Goal: Information Seeking & Learning: Learn about a topic

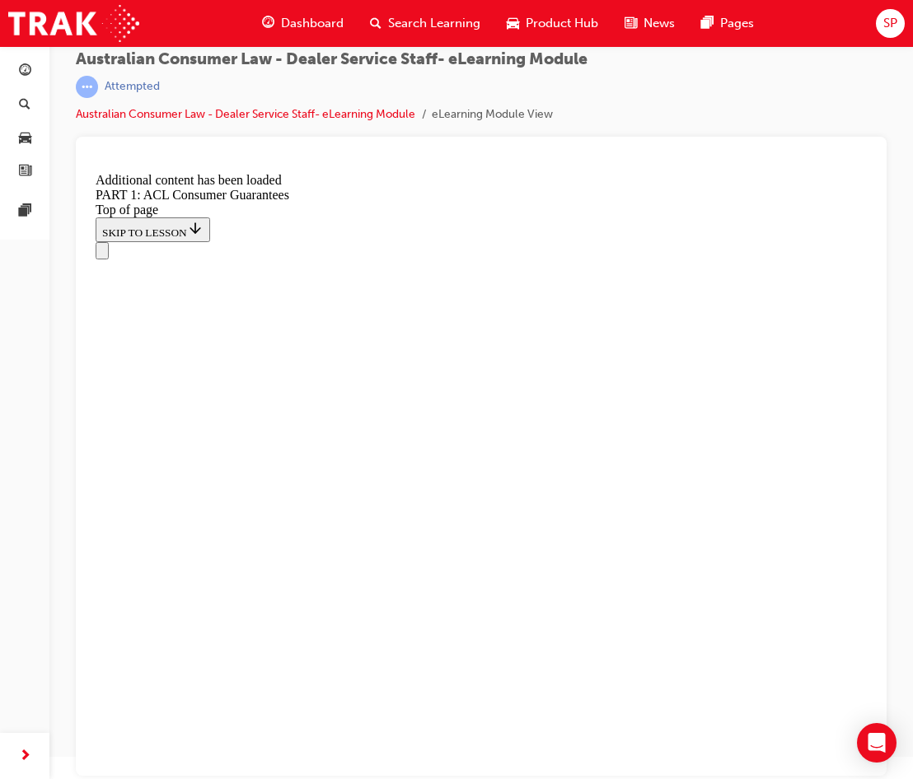
scroll to position [6382, 0]
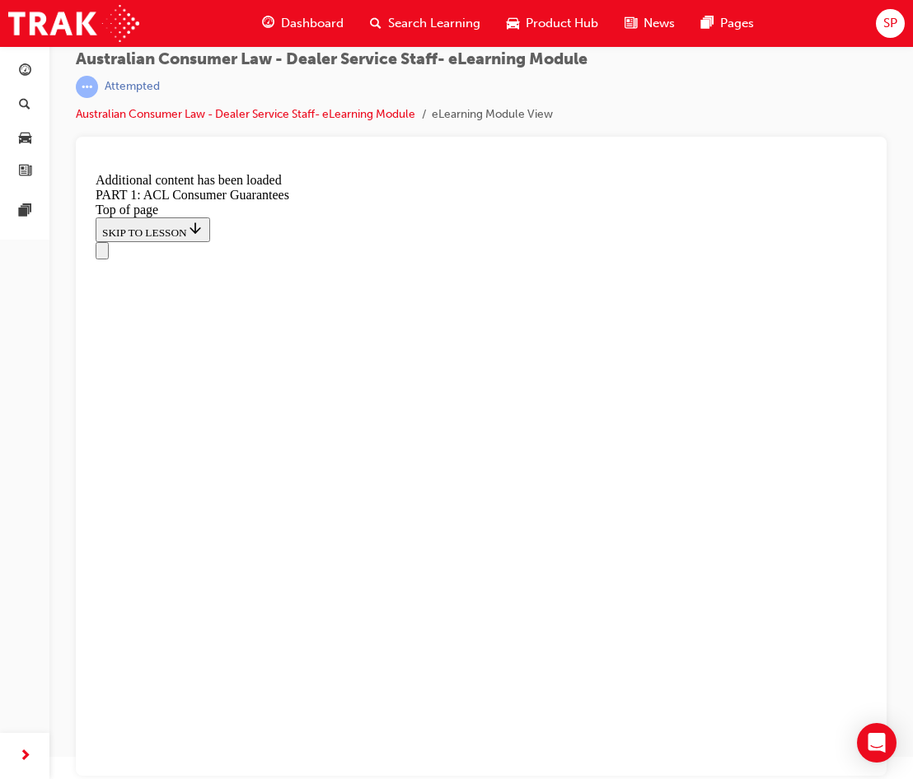
scroll to position [6441, 0]
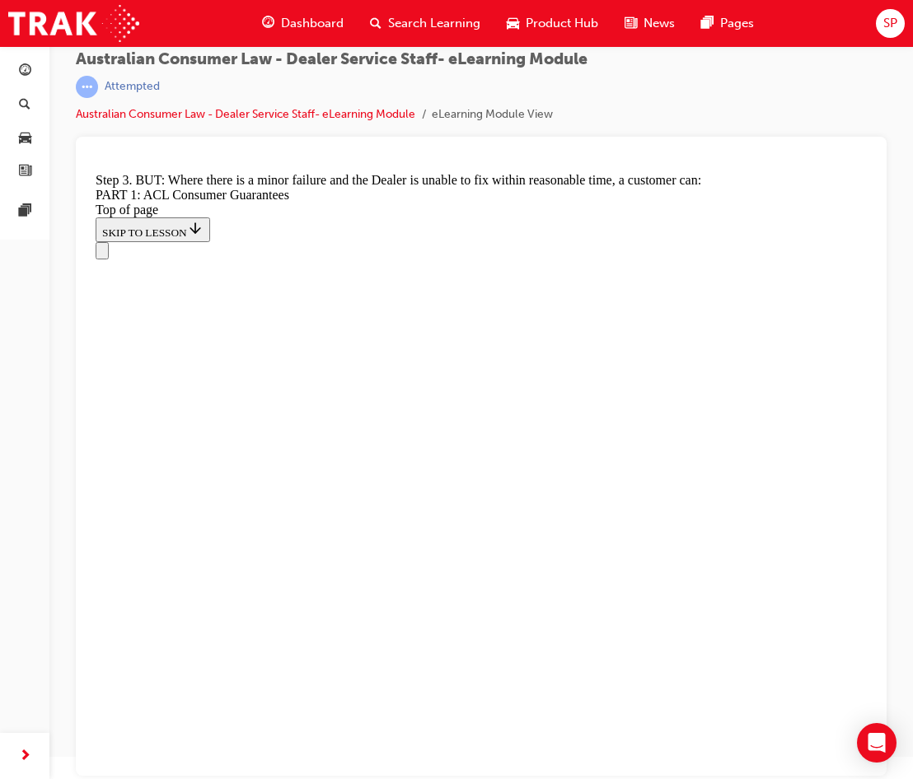
scroll to position [10660, 0]
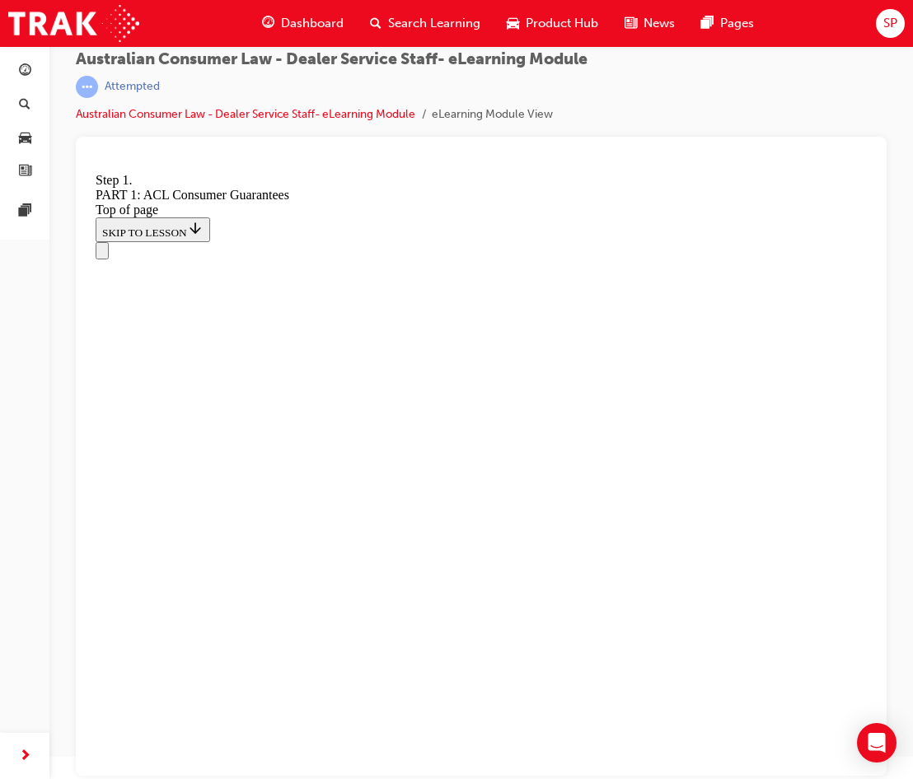
scroll to position [11390, 0]
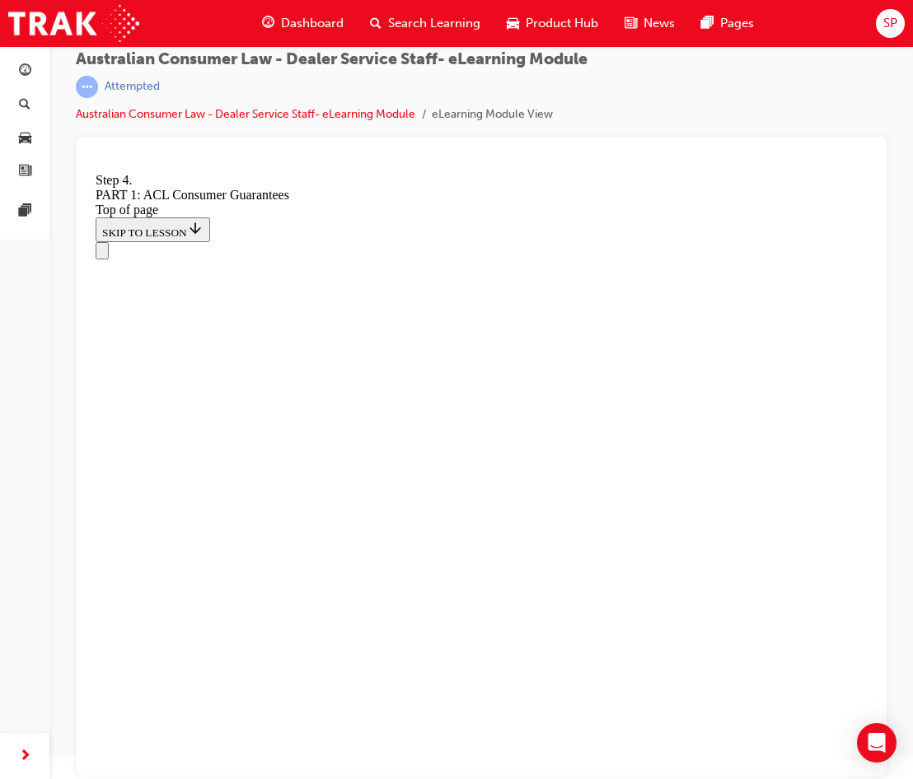
drag, startPoint x: 512, startPoint y: 327, endPoint x: 553, endPoint y: 328, distance: 41.2
drag, startPoint x: 553, startPoint y: 328, endPoint x: 617, endPoint y: 338, distance: 64.2
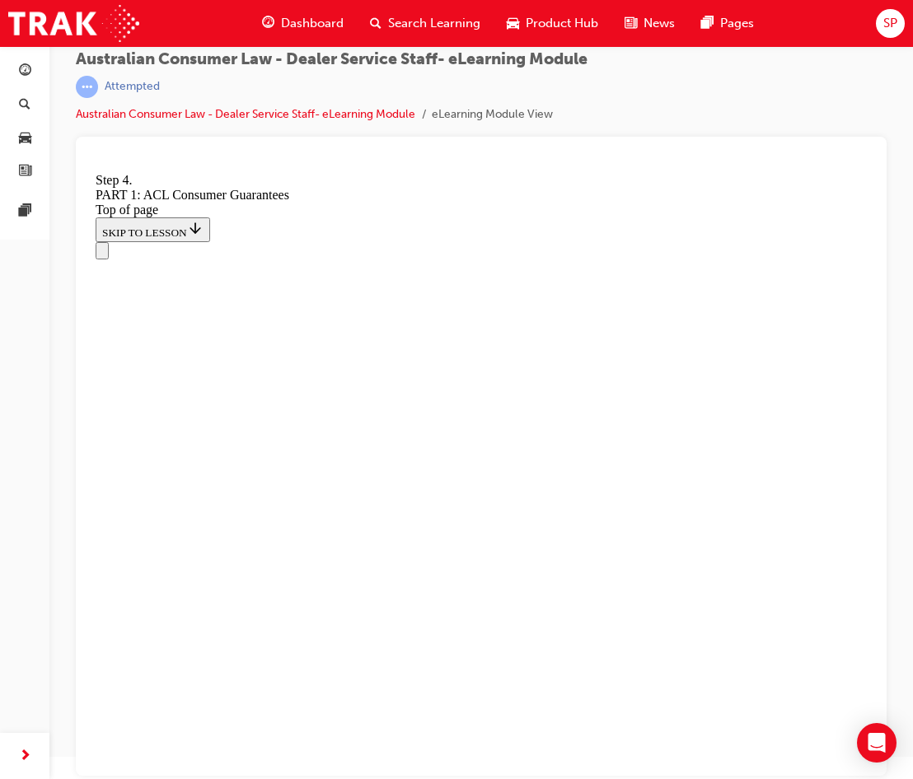
drag, startPoint x: 511, startPoint y: 329, endPoint x: 742, endPoint y: 456, distance: 263.9
drag, startPoint x: 742, startPoint y: 456, endPoint x: 726, endPoint y: 452, distance: 16.2
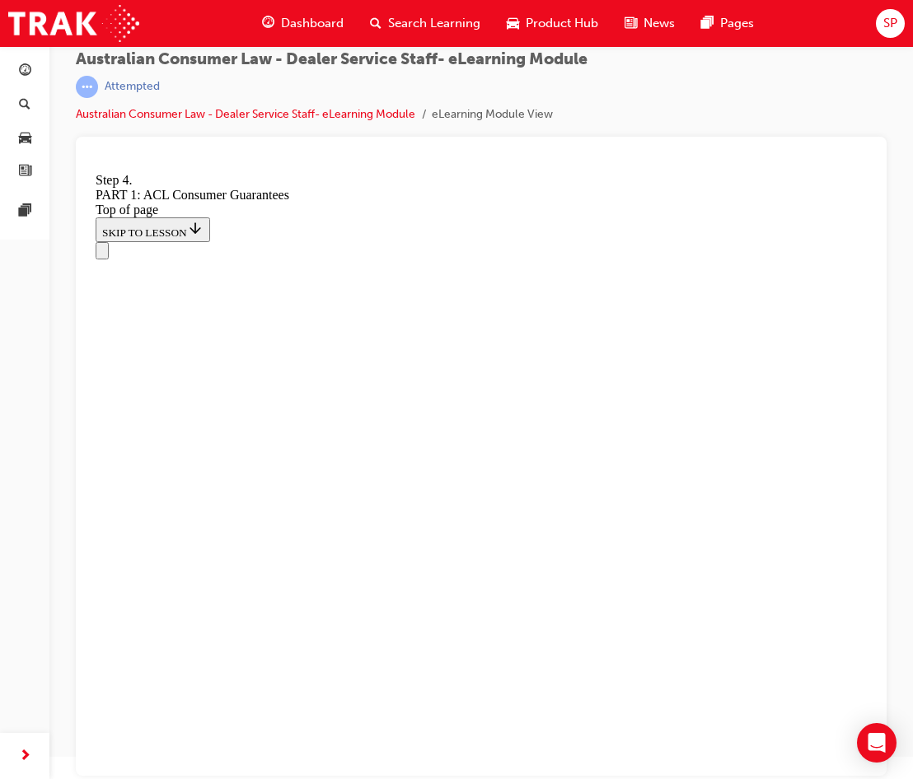
click button "CONTINUE"
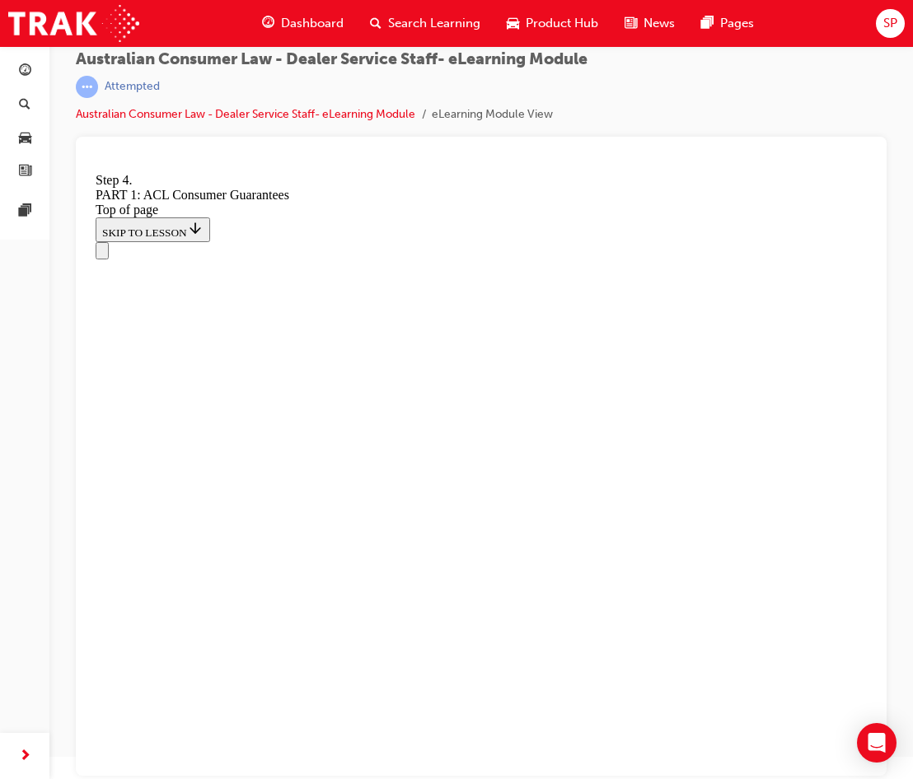
drag, startPoint x: 663, startPoint y: 235, endPoint x: 605, endPoint y: 312, distance: 96.5
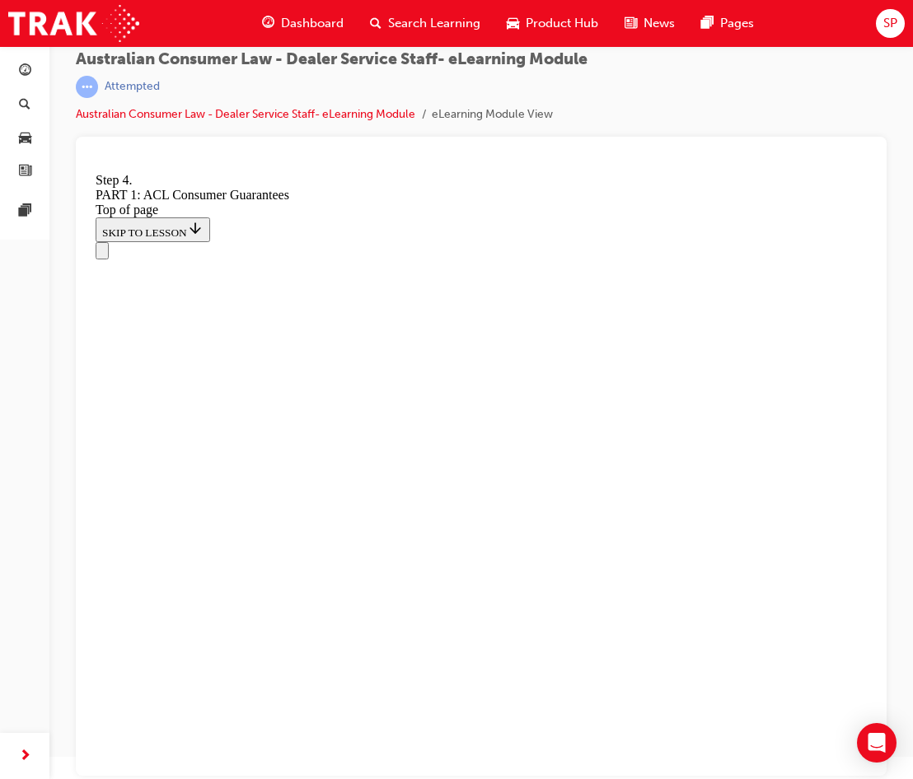
drag, startPoint x: 310, startPoint y: 331, endPoint x: 356, endPoint y: 320, distance: 47.5
drag, startPoint x: 363, startPoint y: 588, endPoint x: 408, endPoint y: 476, distance: 120.5
drag, startPoint x: 291, startPoint y: 577, endPoint x: 339, endPoint y: 575, distance: 47.8
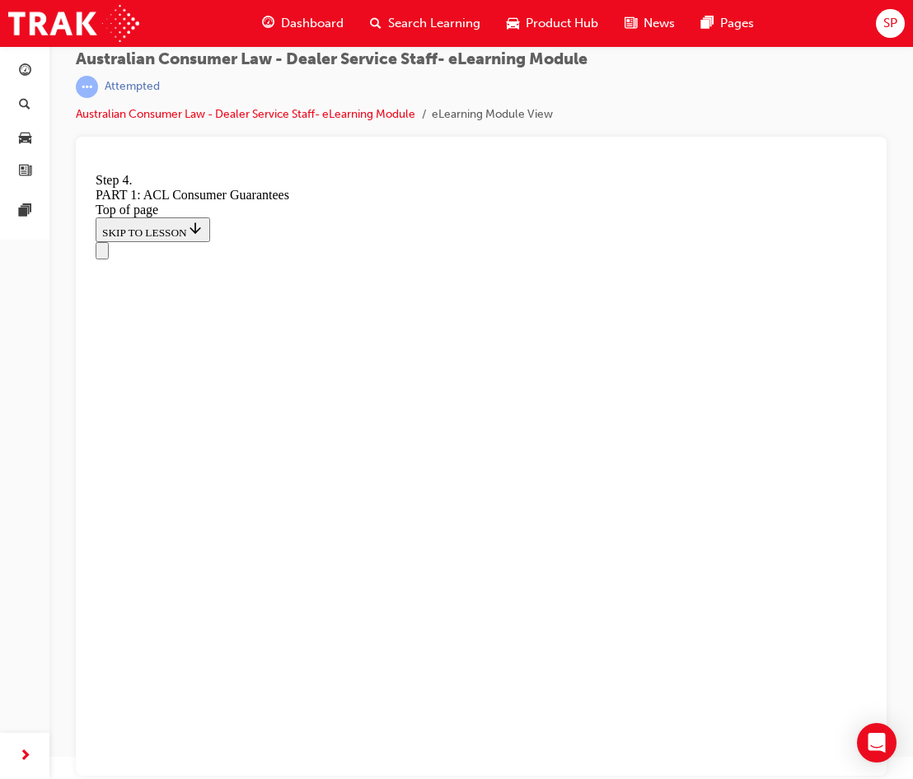
scroll to position [18017, 0]
drag, startPoint x: 382, startPoint y: 553, endPoint x: 432, endPoint y: 325, distance: 232.6
drag, startPoint x: 371, startPoint y: 661, endPoint x: 417, endPoint y: 544, distance: 126.2
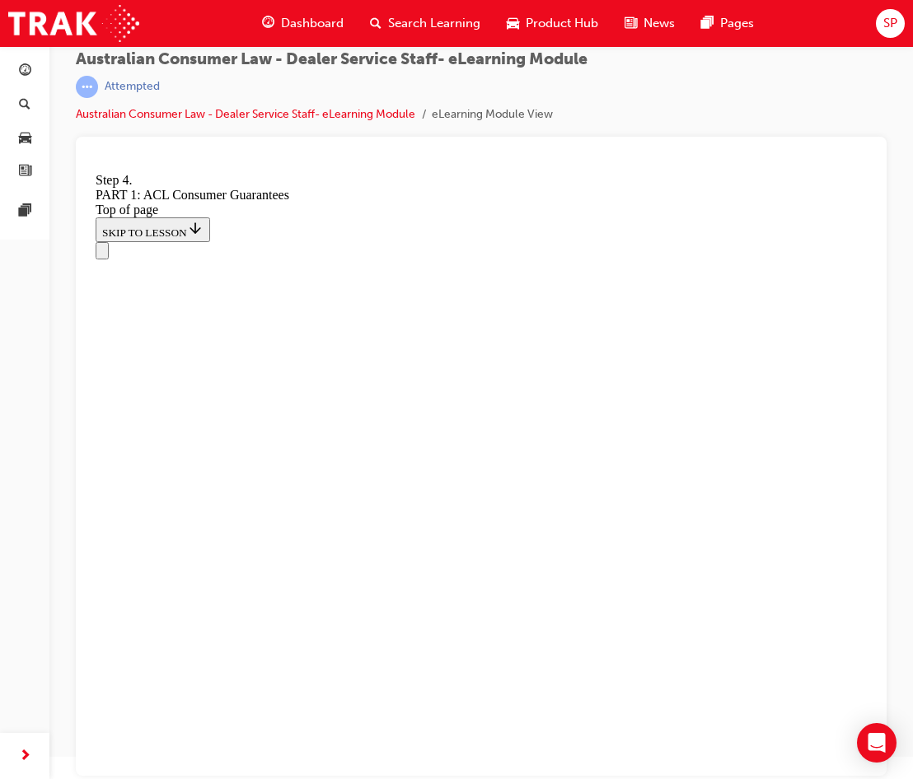
drag, startPoint x: 349, startPoint y: 605, endPoint x: 393, endPoint y: 605, distance: 43.7
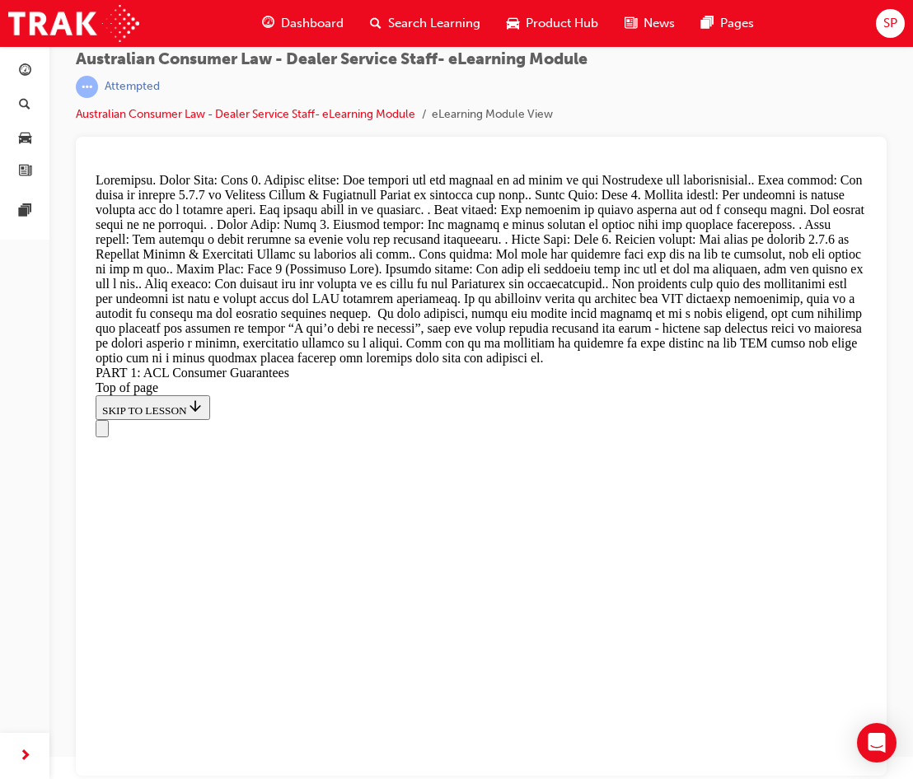
scroll to position [18695, 0]
drag, startPoint x: 372, startPoint y: 686, endPoint x: 418, endPoint y: 573, distance: 121.6
drag, startPoint x: 395, startPoint y: 708, endPoint x: 435, endPoint y: 264, distance: 444.9
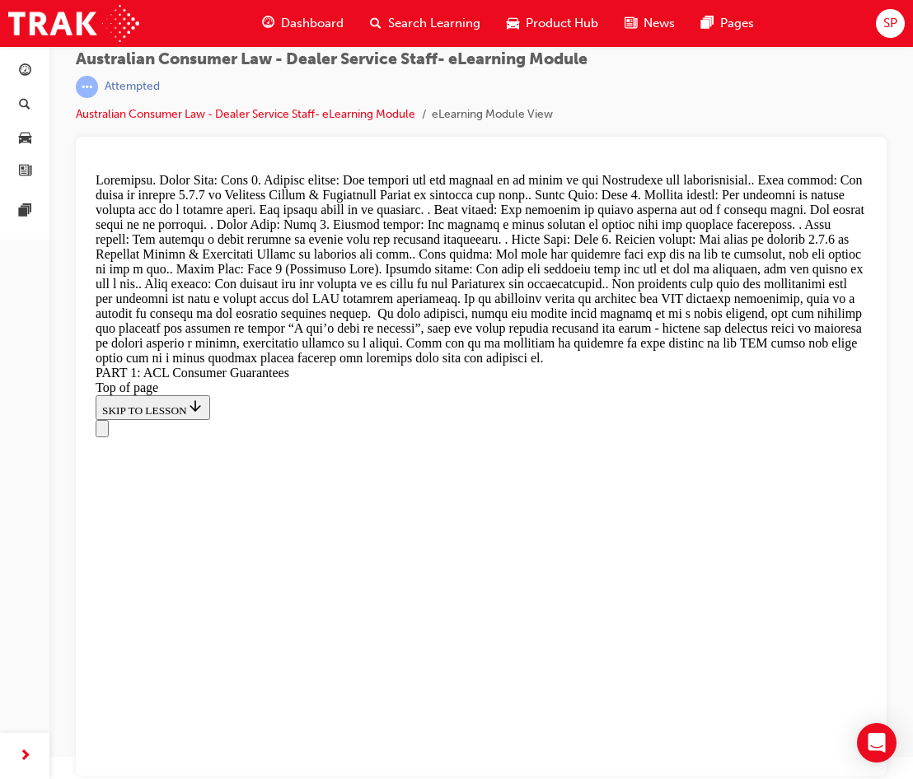
drag, startPoint x: 369, startPoint y: 473, endPoint x: 372, endPoint y: 482, distance: 9.6
drag, startPoint x: 342, startPoint y: 695, endPoint x: 386, endPoint y: 694, distance: 44.5
drag, startPoint x: 298, startPoint y: 474, endPoint x: 340, endPoint y: 479, distance: 42.3
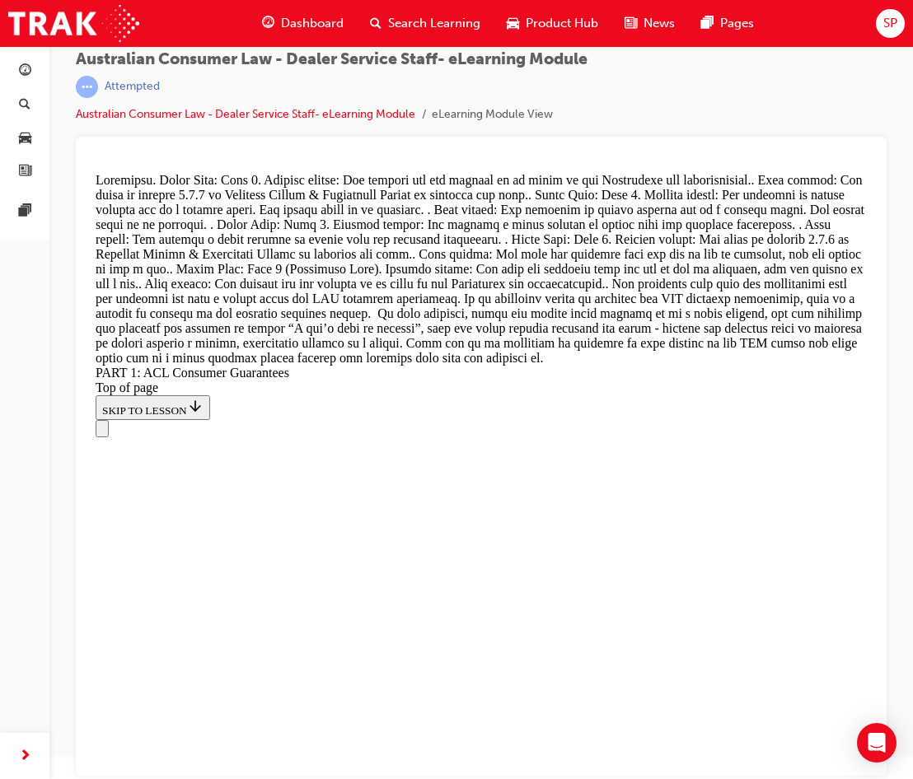
drag, startPoint x: 301, startPoint y: 353, endPoint x: 344, endPoint y: 465, distance: 120.7
drag, startPoint x: 307, startPoint y: 362, endPoint x: 343, endPoint y: 364, distance: 36.3
drag, startPoint x: 381, startPoint y: 371, endPoint x: 414, endPoint y: 378, distance: 34.4
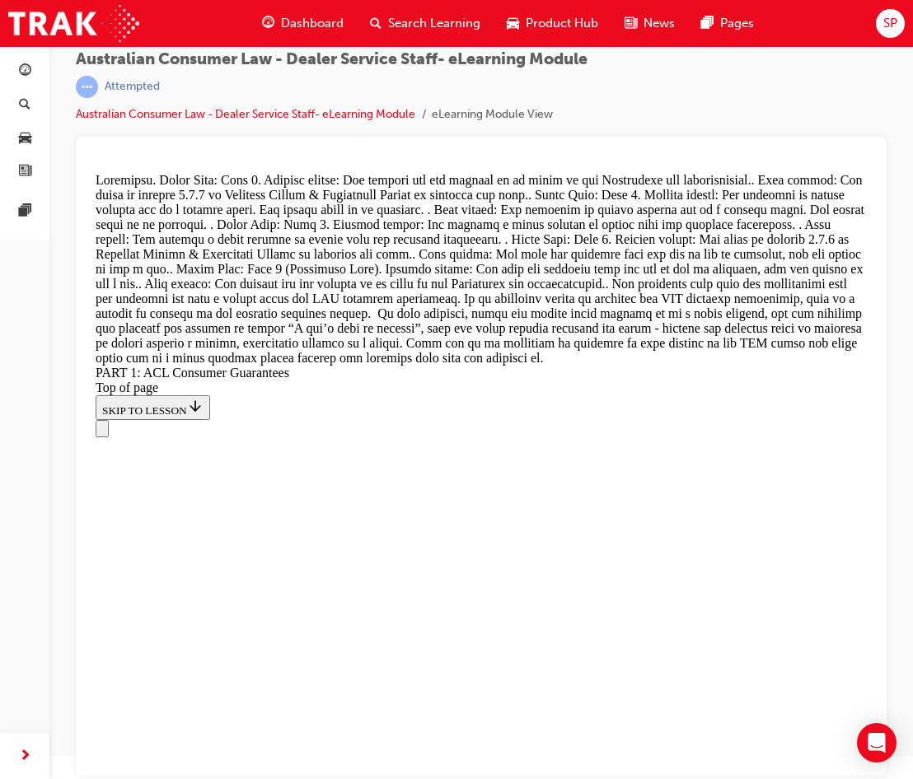
drag, startPoint x: 389, startPoint y: 699, endPoint x: 400, endPoint y: 701, distance: 11.6
drag, startPoint x: 302, startPoint y: 330, endPoint x: 357, endPoint y: 331, distance: 55.2
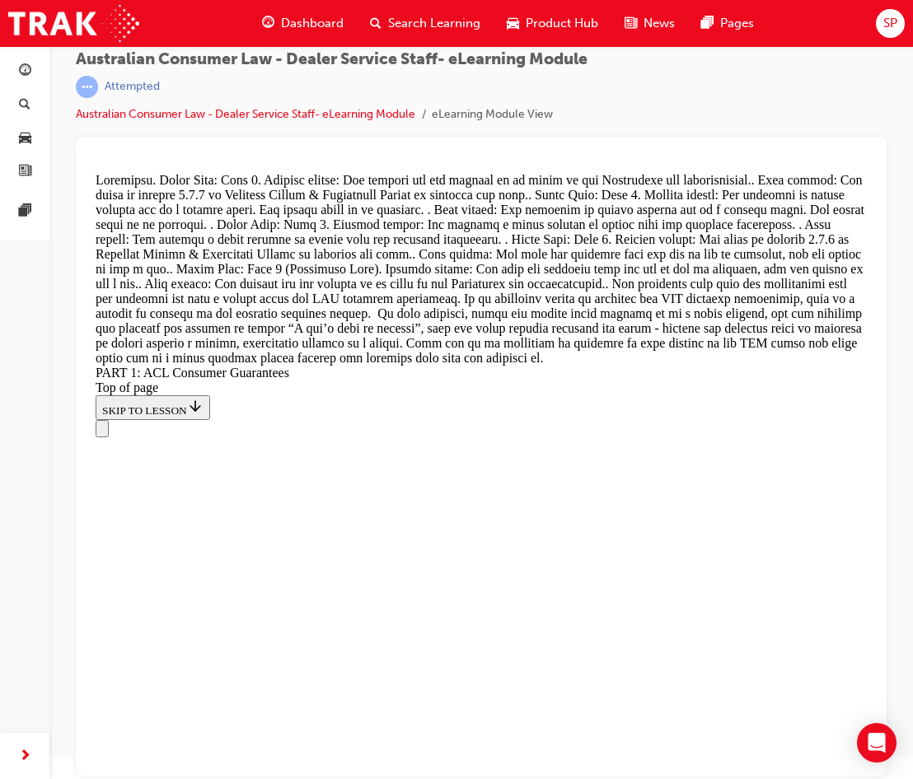
scroll to position [18040, 0]
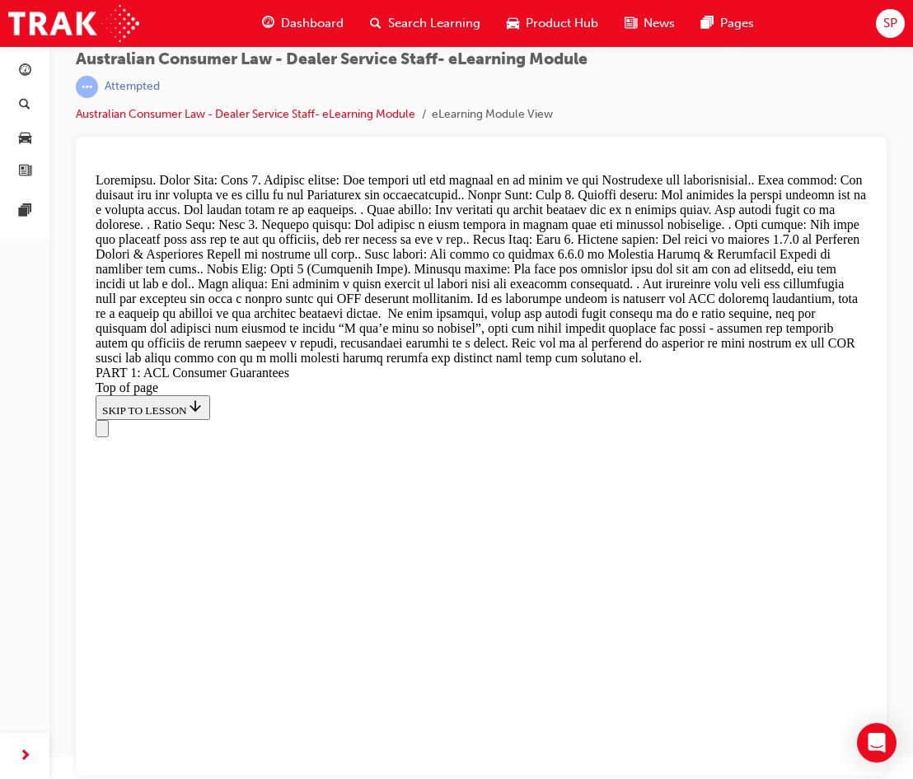
scroll to position [18699, 0]
drag, startPoint x: 330, startPoint y: 247, endPoint x: 367, endPoint y: 582, distance: 337.2
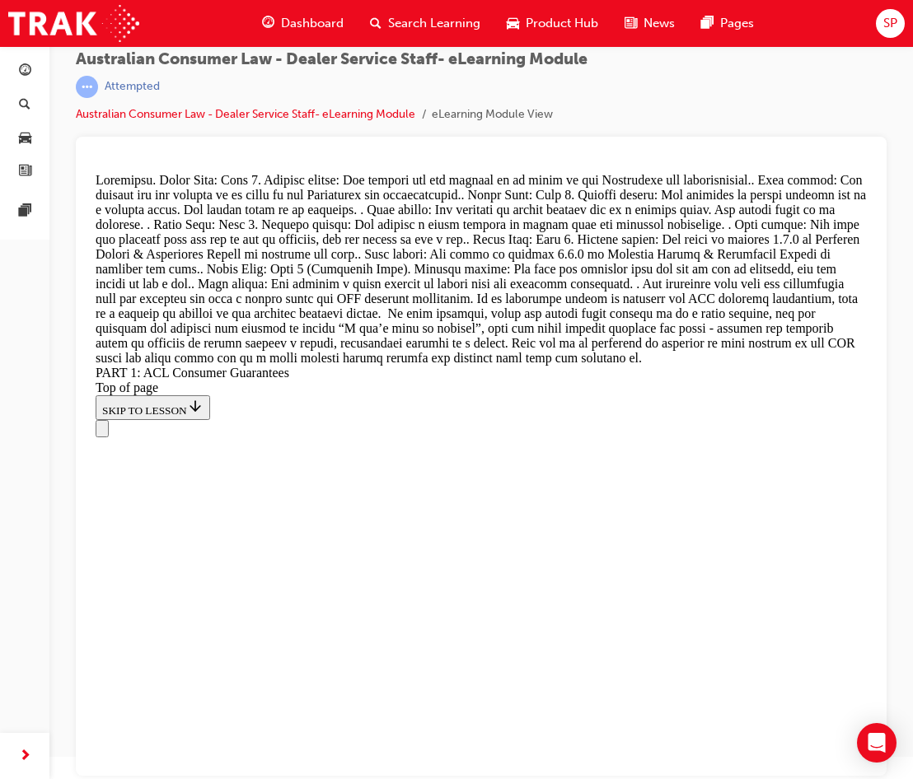
drag, startPoint x: 324, startPoint y: 281, endPoint x: 368, endPoint y: 624, distance: 346.3
drag, startPoint x: 339, startPoint y: 388, endPoint x: 382, endPoint y: 386, distance: 42.9
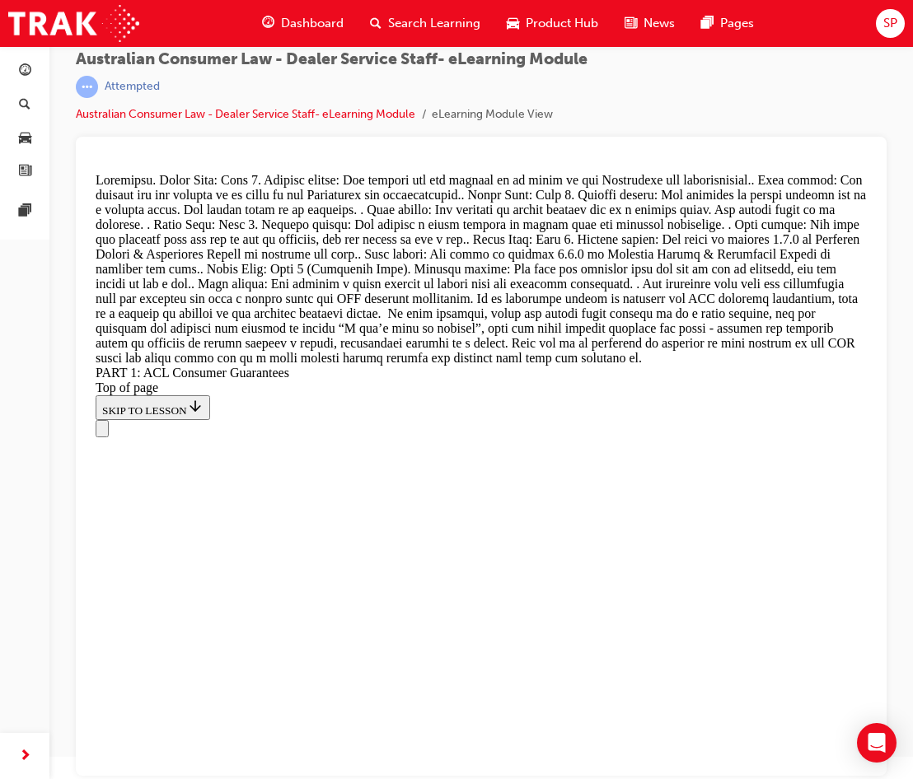
drag, startPoint x: 376, startPoint y: 556, endPoint x: 420, endPoint y: 224, distance: 334.8
drag, startPoint x: 343, startPoint y: 335, endPoint x: 391, endPoint y: 563, distance: 233.1
drag, startPoint x: 345, startPoint y: 349, endPoint x: 383, endPoint y: 450, distance: 107.4
drag, startPoint x: 356, startPoint y: 352, endPoint x: 404, endPoint y: 353, distance: 48.6
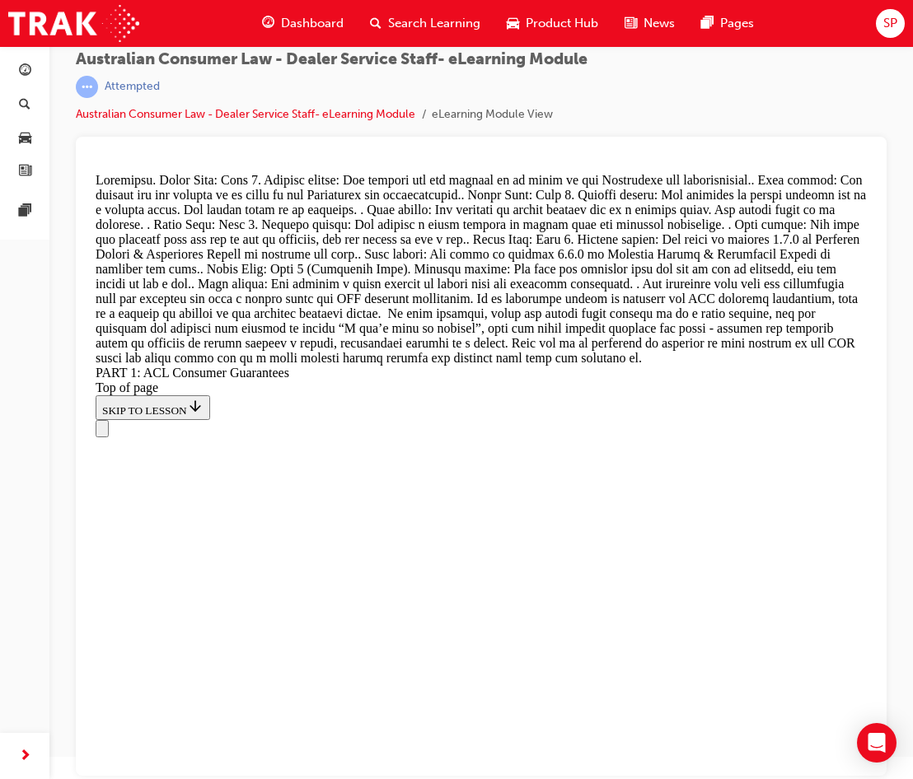
scroll to position [18123, 0]
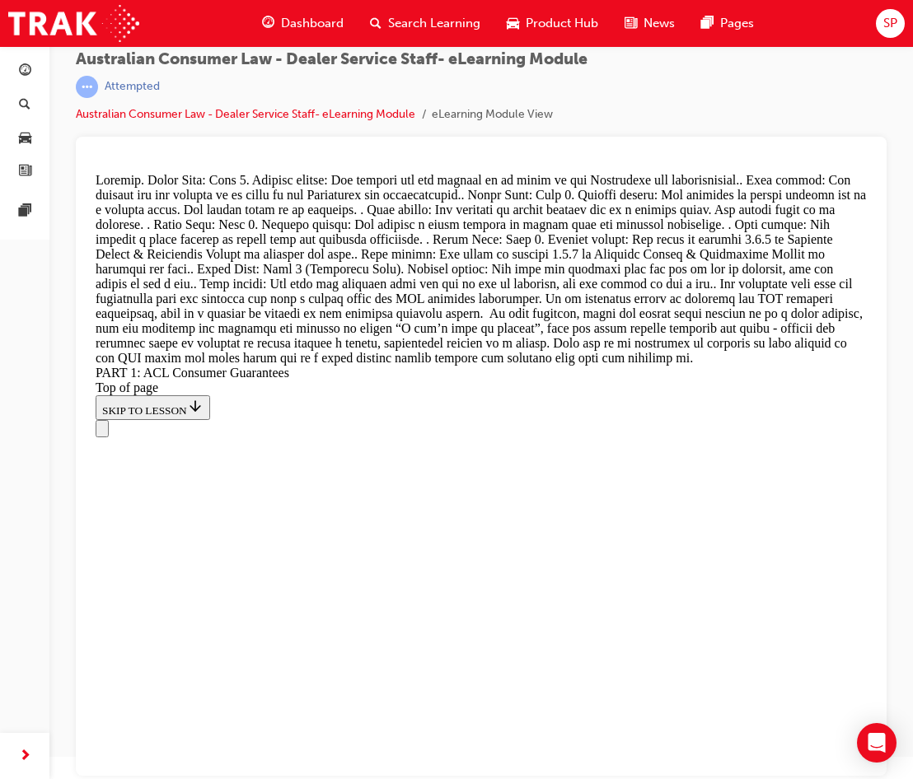
scroll to position [19393, 0]
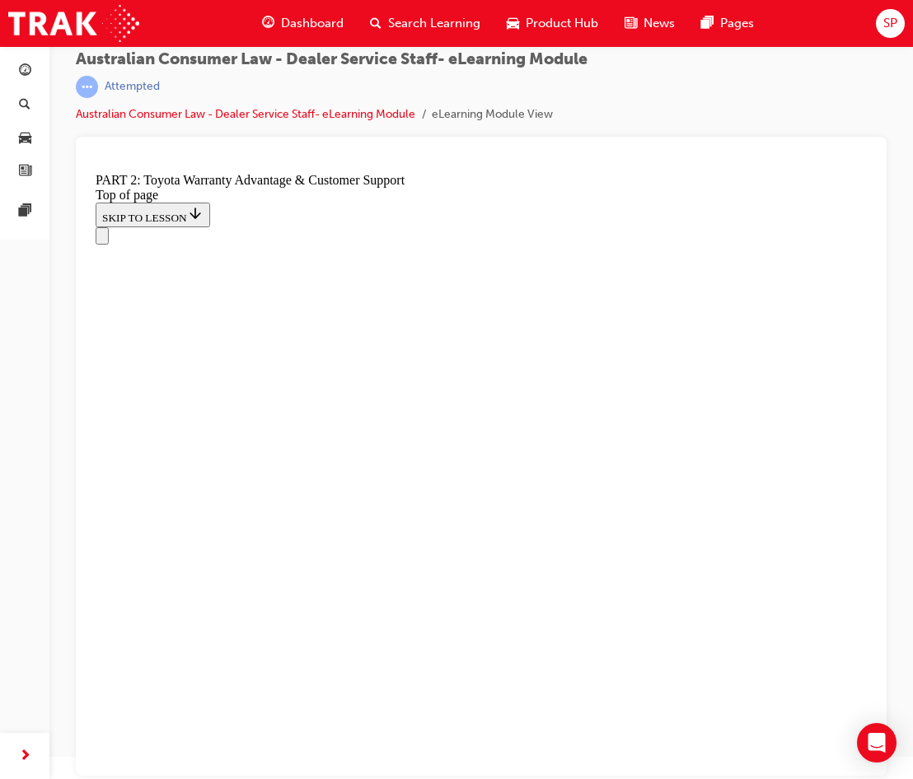
scroll to position [1204, 0]
click button "CONTINUE"
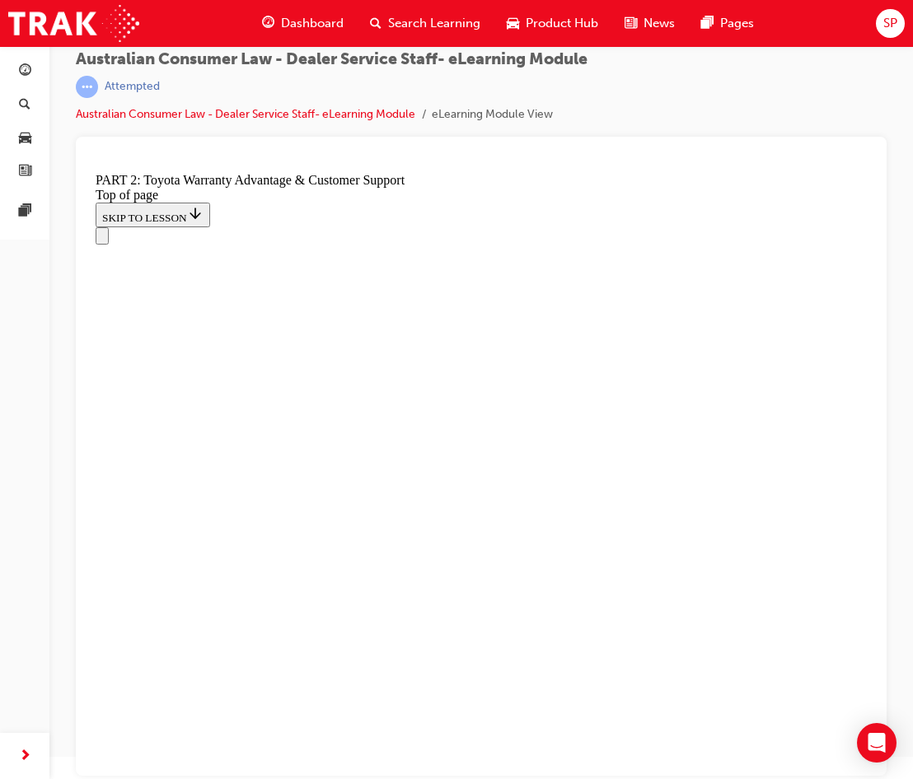
click button "CONTINUE"
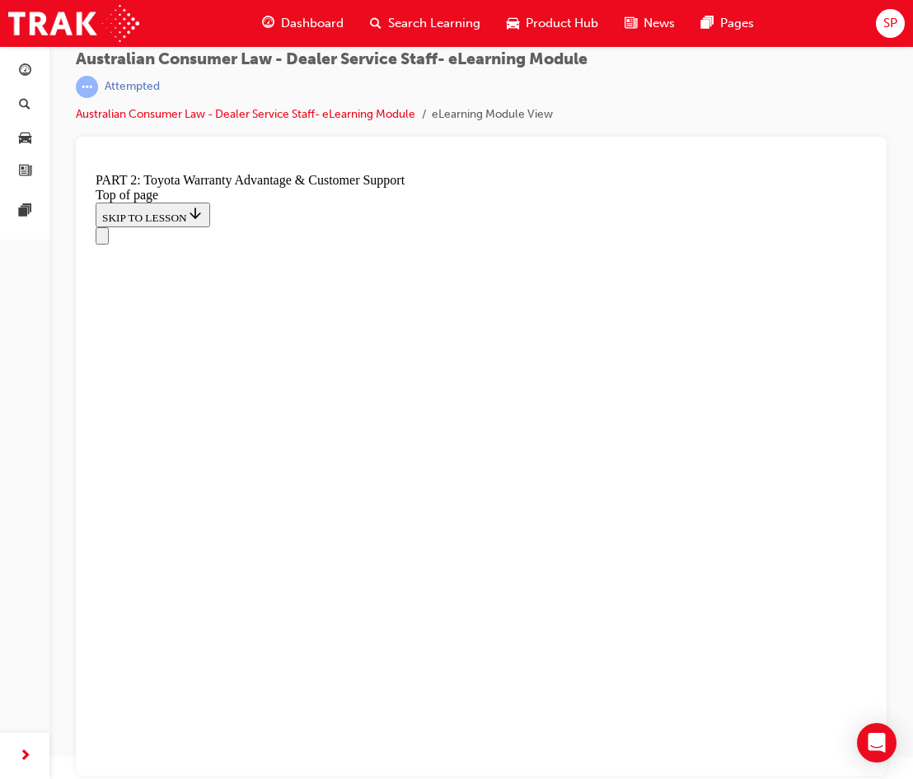
scroll to position [1295, 0]
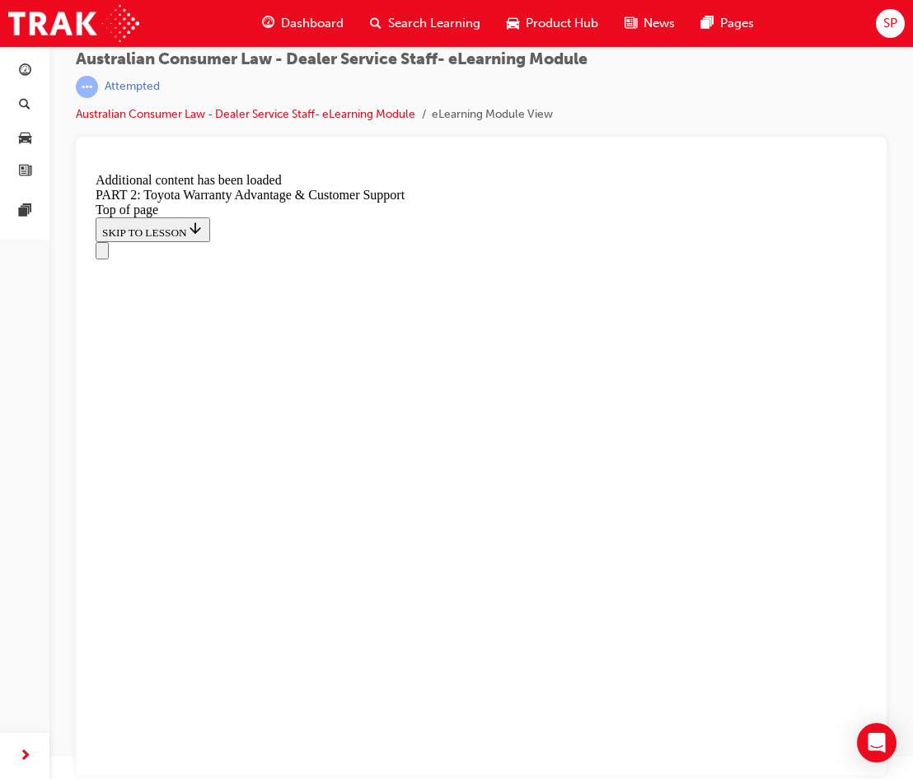
scroll to position [1733, 0]
click button "CONTINUE"
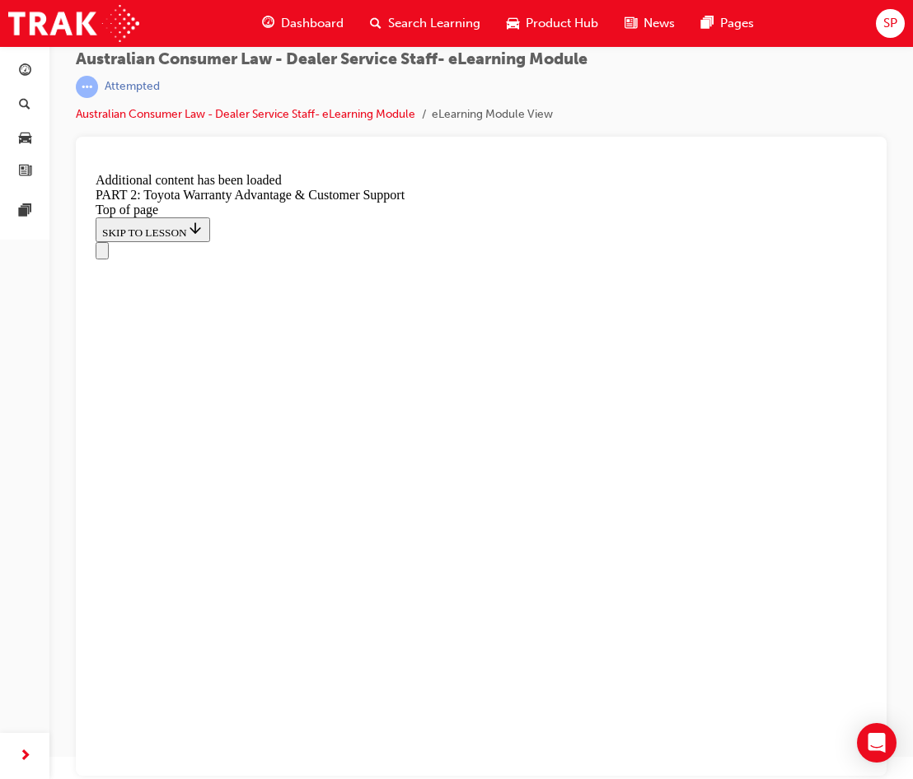
scroll to position [3024, 0]
click button "CONTINUE"
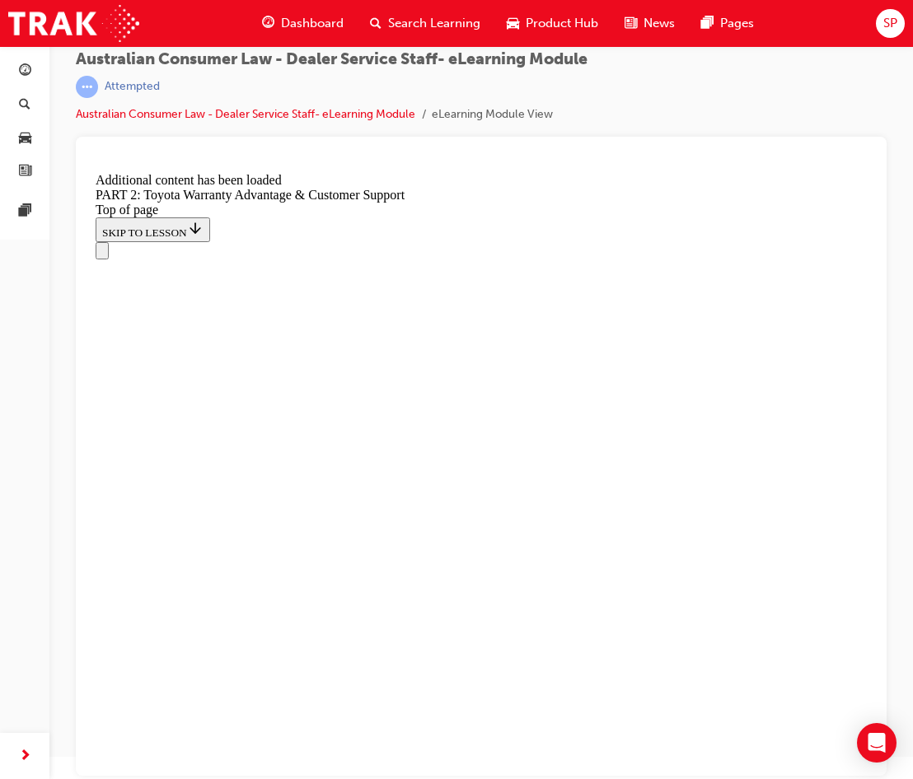
click button "CONTINUE"
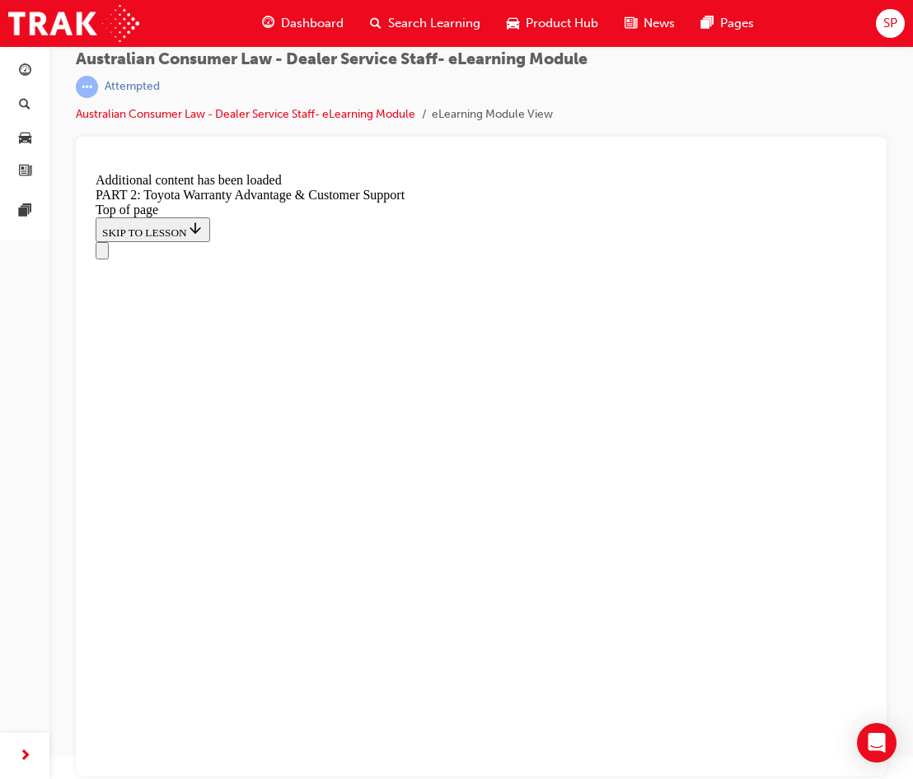
drag, startPoint x: 629, startPoint y: 574, endPoint x: 630, endPoint y: 550, distance: 23.9
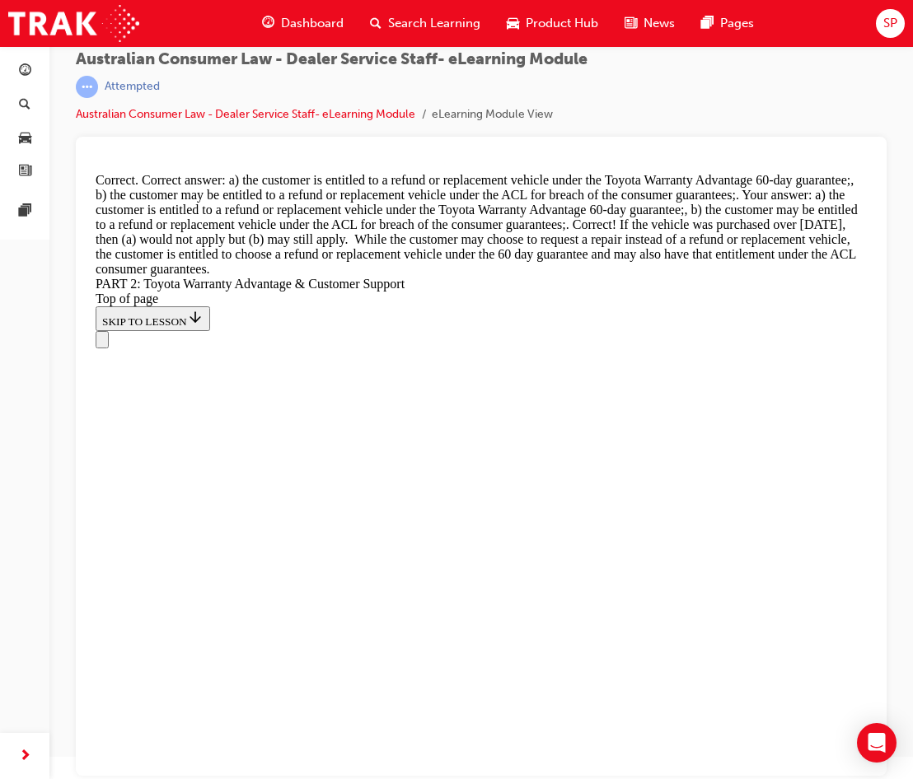
scroll to position [6647, 0]
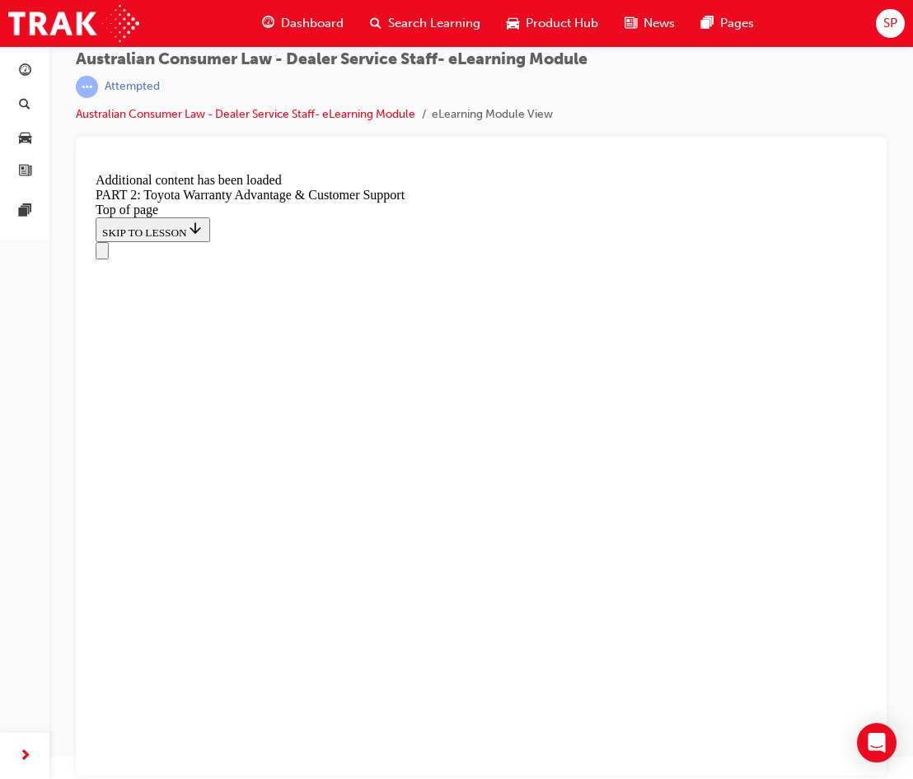
scroll to position [7031, 0]
drag, startPoint x: 431, startPoint y: 539, endPoint x: 431, endPoint y: 558, distance: 18.9
